Goal: Task Accomplishment & Management: Use online tool/utility

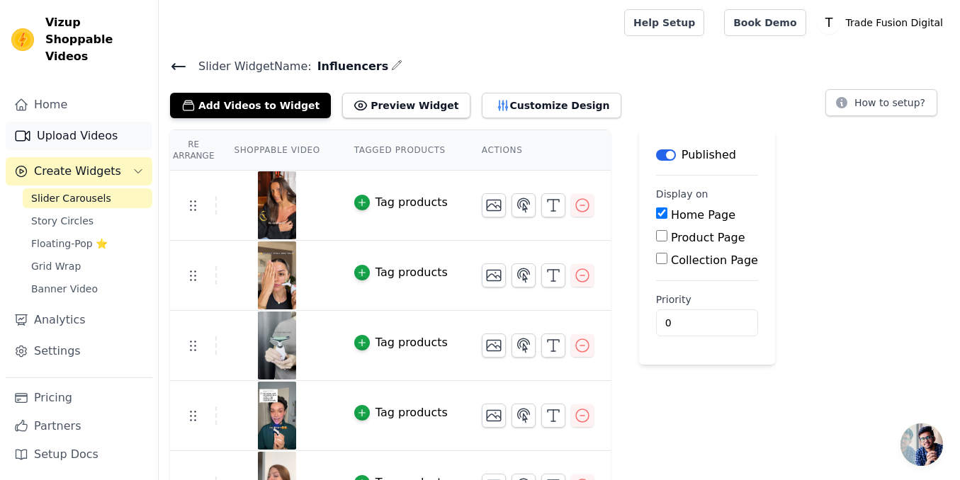
click at [52, 122] on link "Upload Videos" at bounding box center [79, 136] width 147 height 28
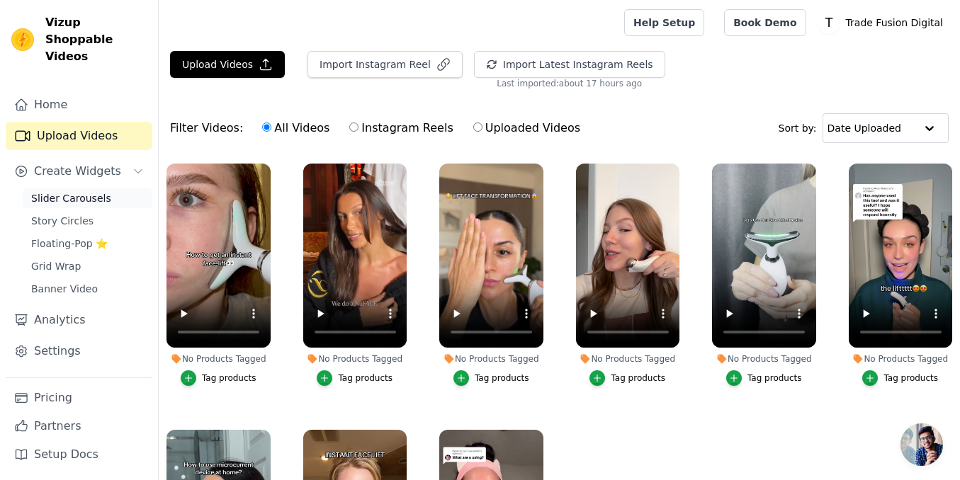
click at [72, 191] on span "Slider Carousels" at bounding box center [71, 198] width 80 height 14
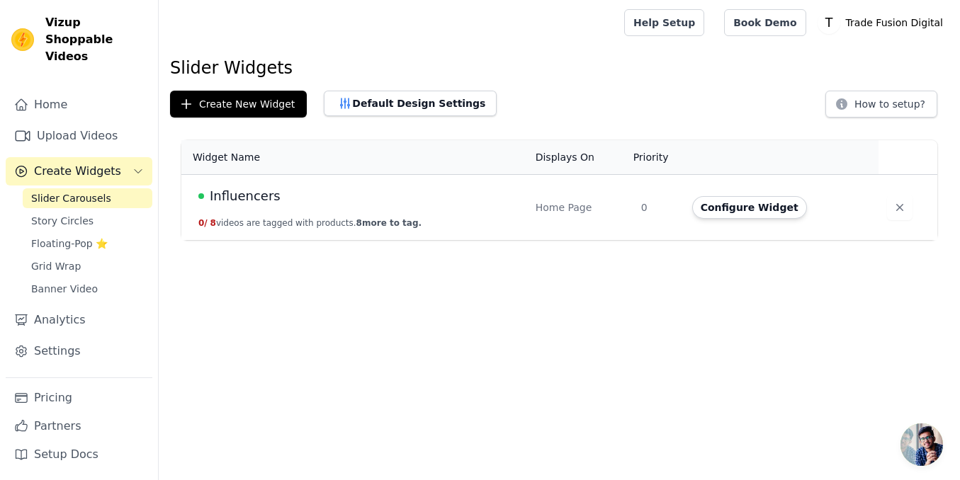
click at [310, 203] on div "Influencers" at bounding box center [358, 196] width 320 height 20
click at [259, 190] on span "Influencers" at bounding box center [245, 196] width 71 height 20
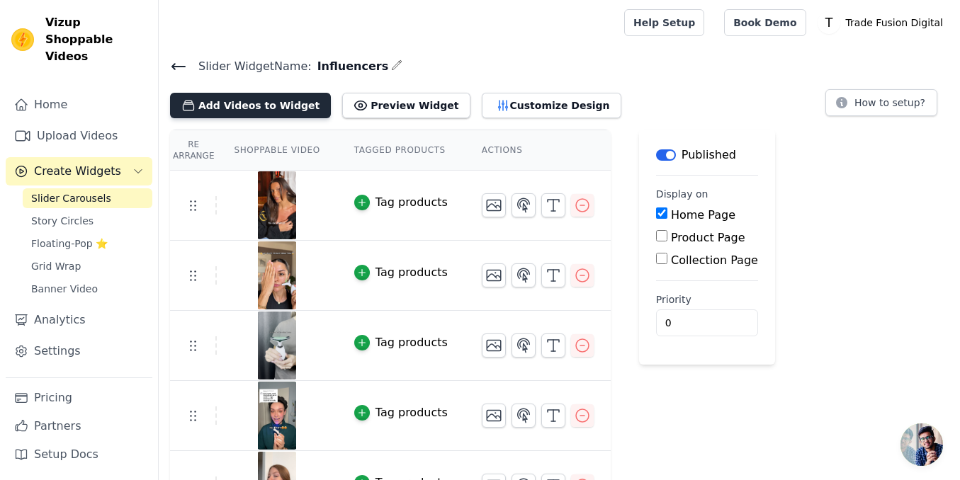
click at [256, 101] on button "Add Videos to Widget" at bounding box center [250, 106] width 161 height 26
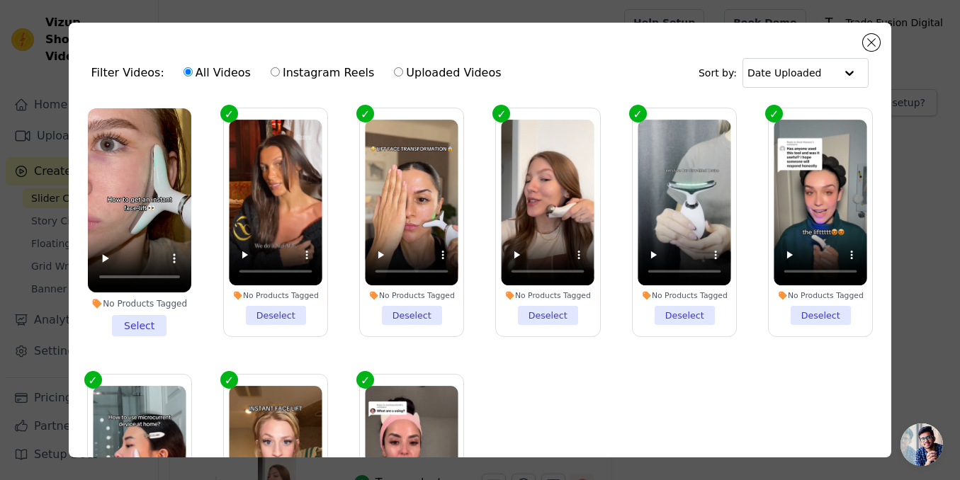
click at [140, 333] on li "No Products Tagged Select" at bounding box center [139, 222] width 103 height 228
click at [0, 0] on input "No Products Tagged Select" at bounding box center [0, 0] width 0 height 0
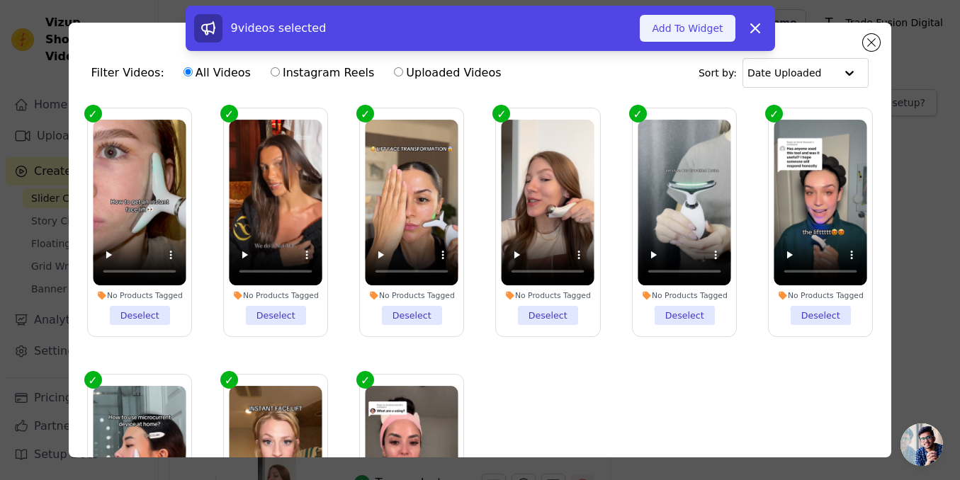
click at [689, 34] on button "Add To Widget" at bounding box center [687, 28] width 95 height 27
